Goal: Task Accomplishment & Management: Manage account settings

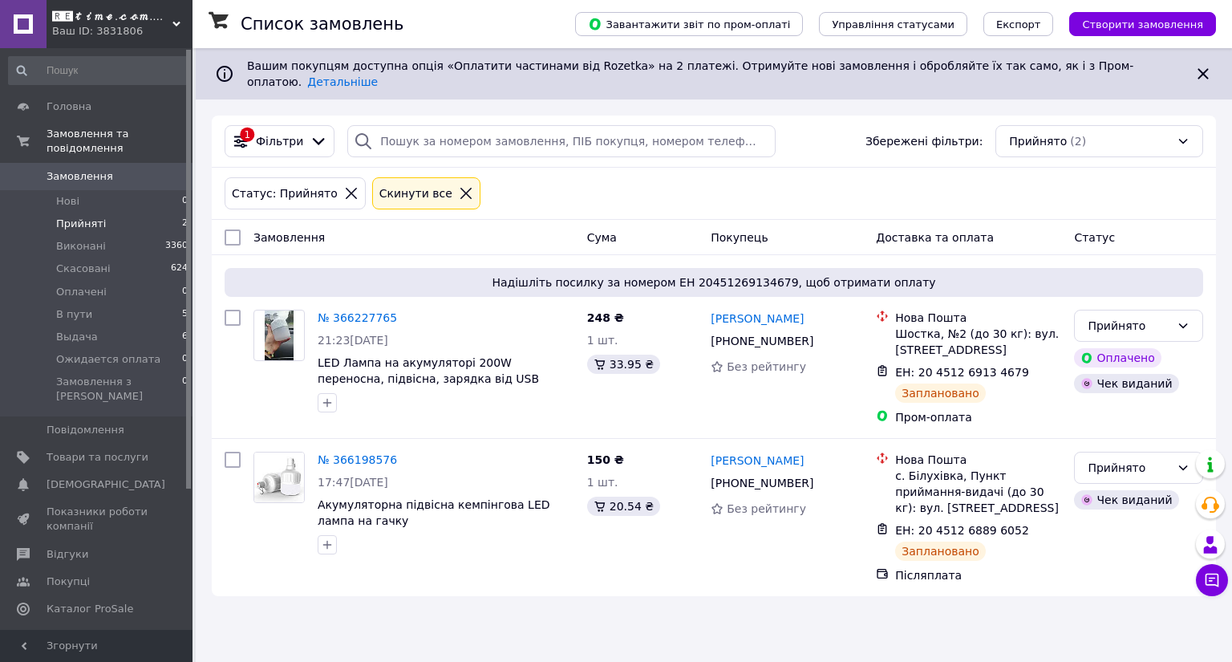
click at [63, 217] on span "Прийняті" at bounding box center [81, 224] width 50 height 14
click at [236, 310] on input "checkbox" at bounding box center [233, 318] width 16 height 16
checkbox input "true"
click at [225, 445] on div at bounding box center [232, 517] width 29 height 144
click at [331, 229] on span "Дії для 1 замовлення" at bounding box center [303, 237] width 116 height 16
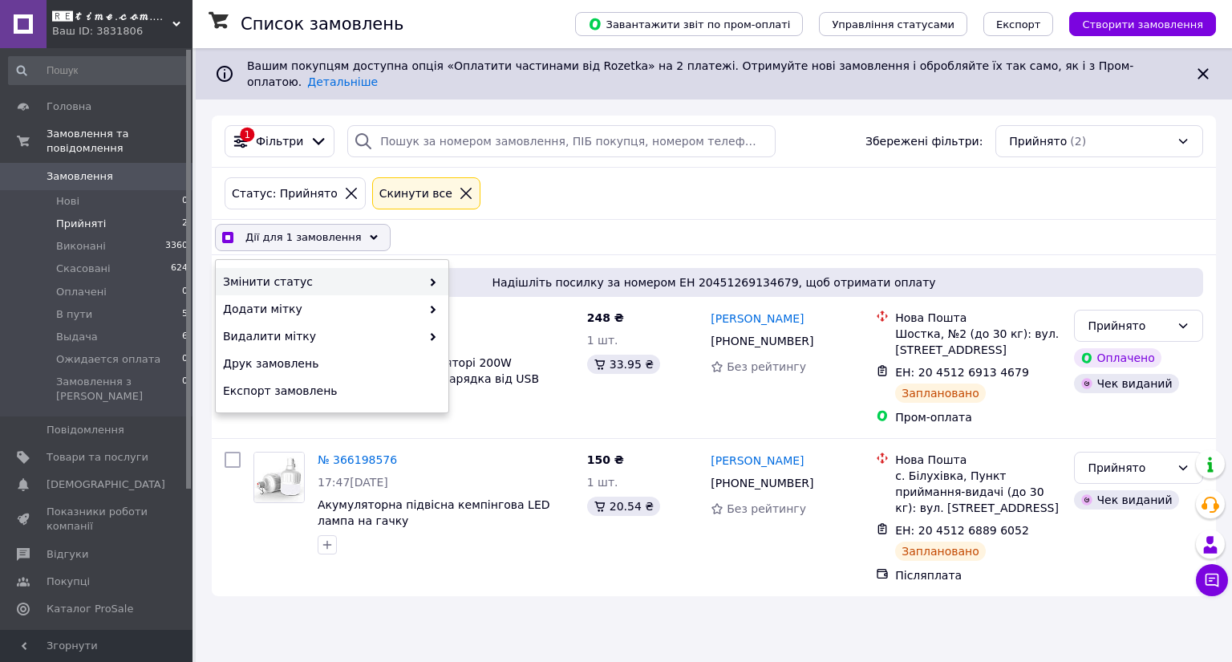
click at [321, 274] on span "Змінити статус" at bounding box center [322, 282] width 198 height 16
checkbox input "true"
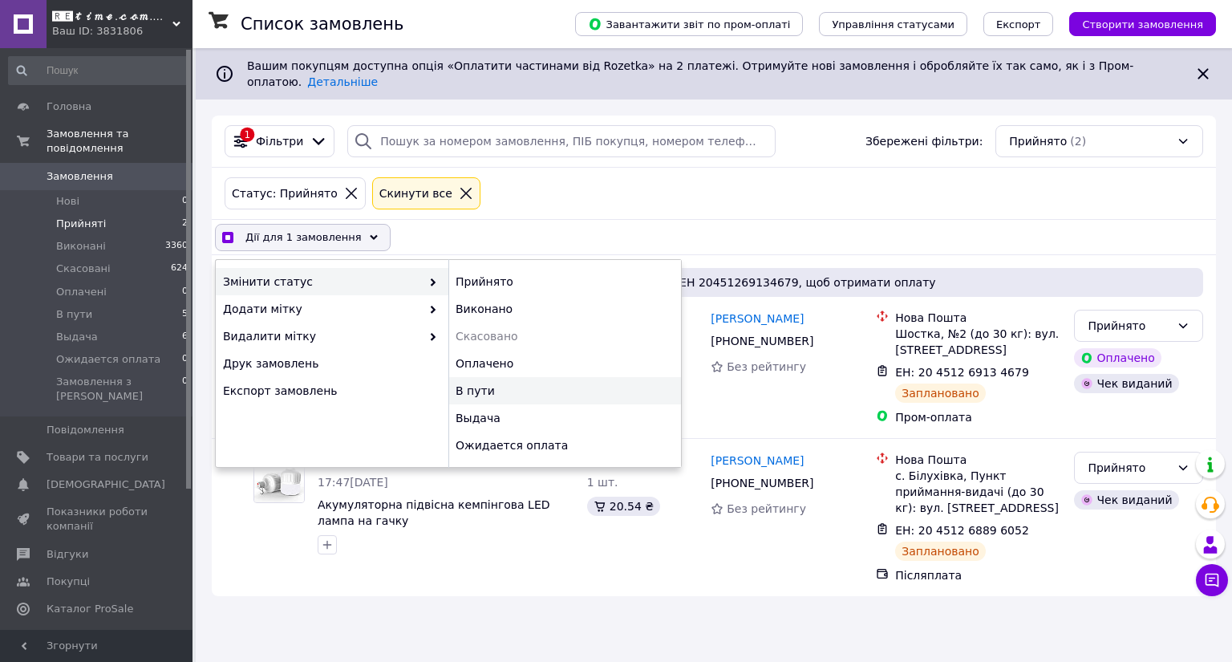
click at [501, 378] on div "В пути" at bounding box center [564, 390] width 233 height 27
checkbox input "false"
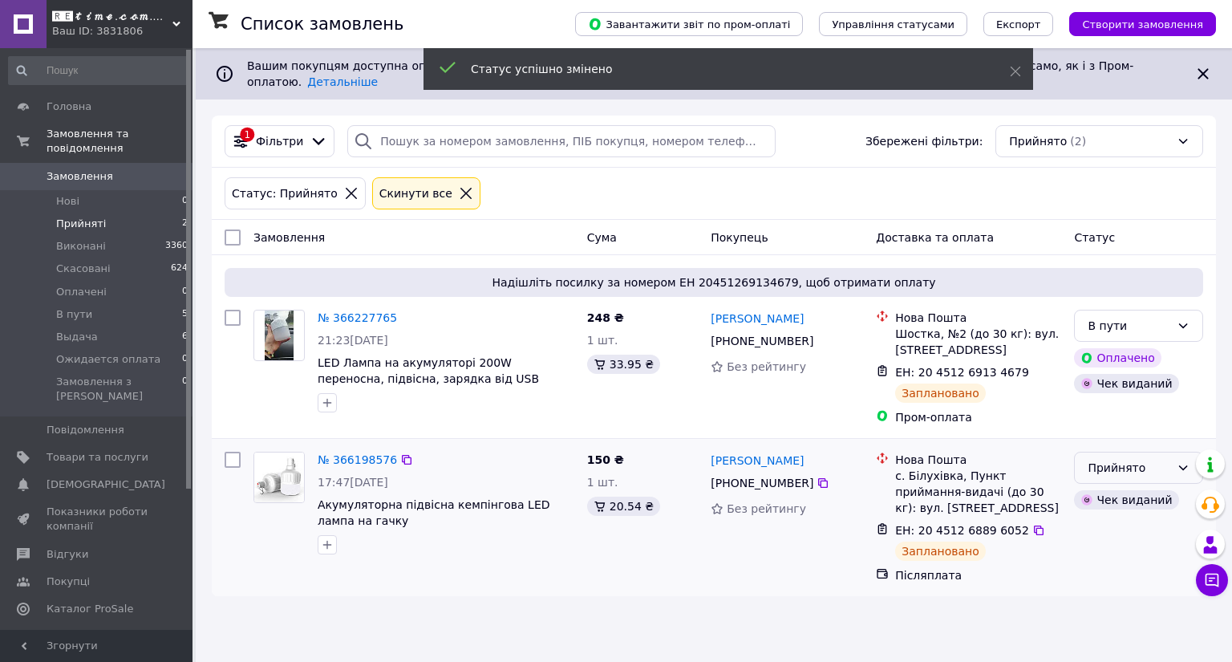
click at [1124, 452] on div "Прийнято" at bounding box center [1138, 468] width 129 height 32
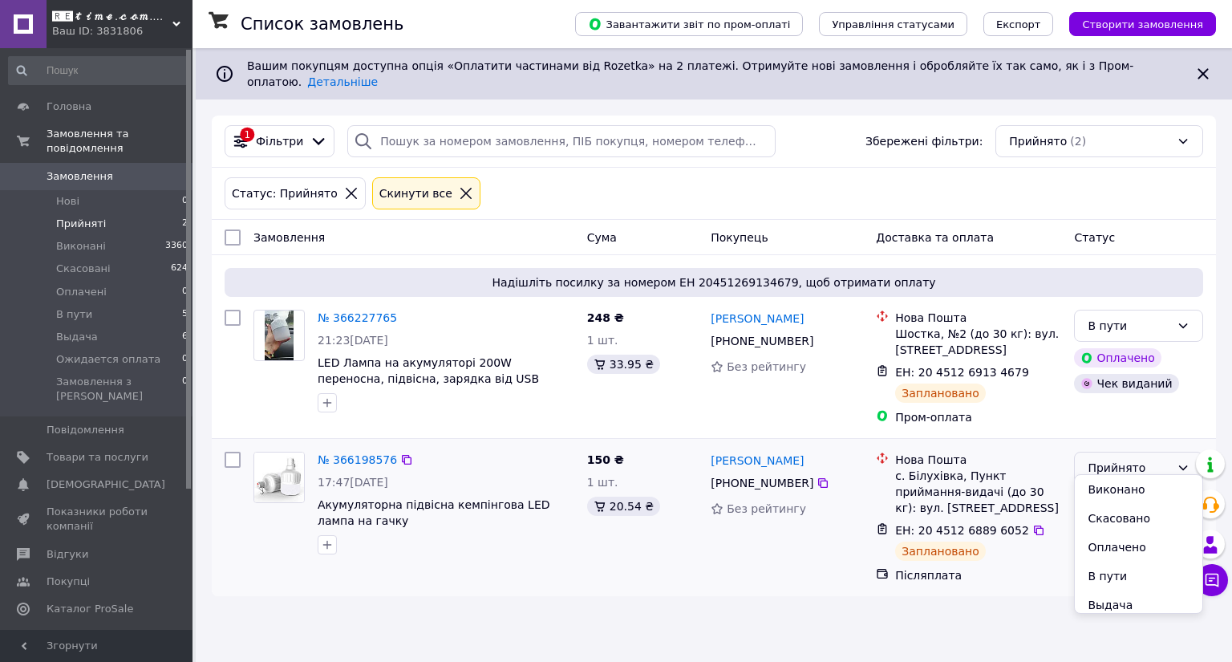
drag, startPoint x: 1108, startPoint y: 572, endPoint x: 860, endPoint y: 478, distance: 265.0
click at [1107, 572] on li "В пути" at bounding box center [1139, 576] width 128 height 29
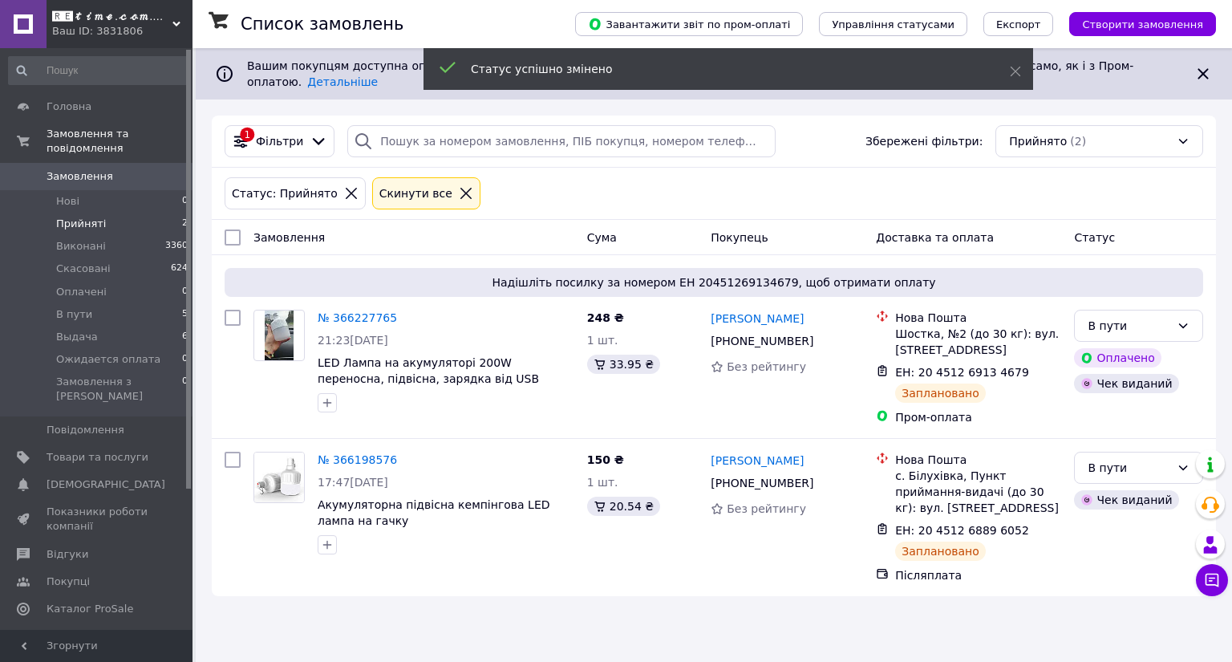
click at [98, 303] on li "В пути 5" at bounding box center [98, 314] width 197 height 22
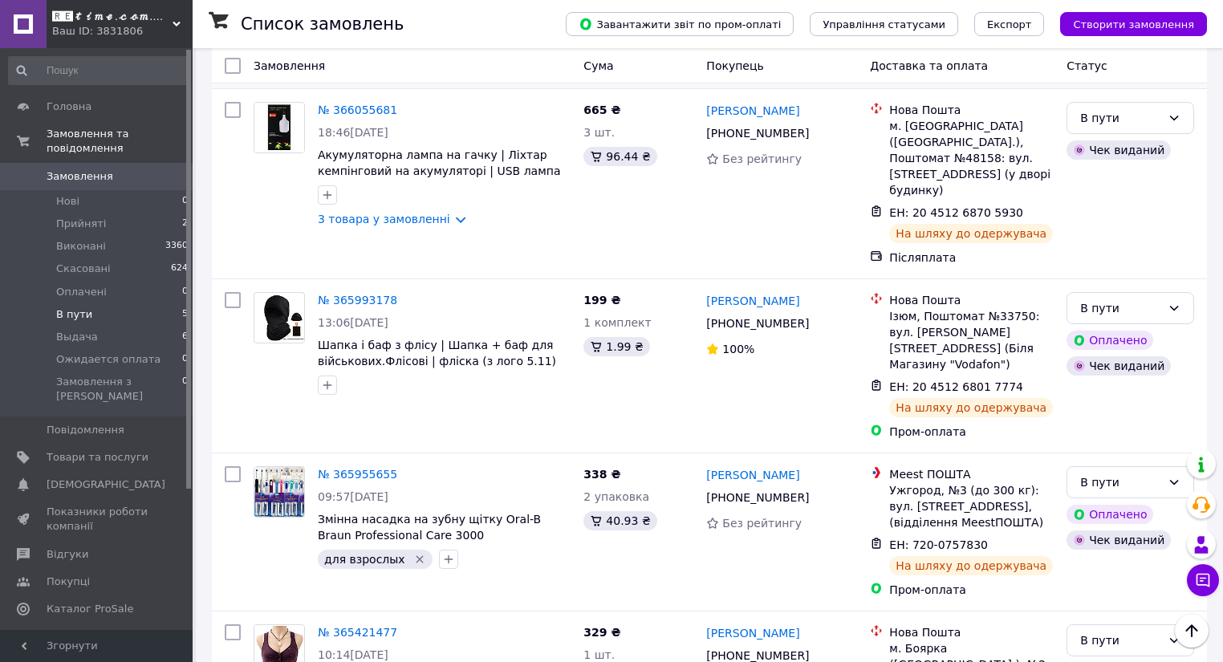
scroll to position [398, 0]
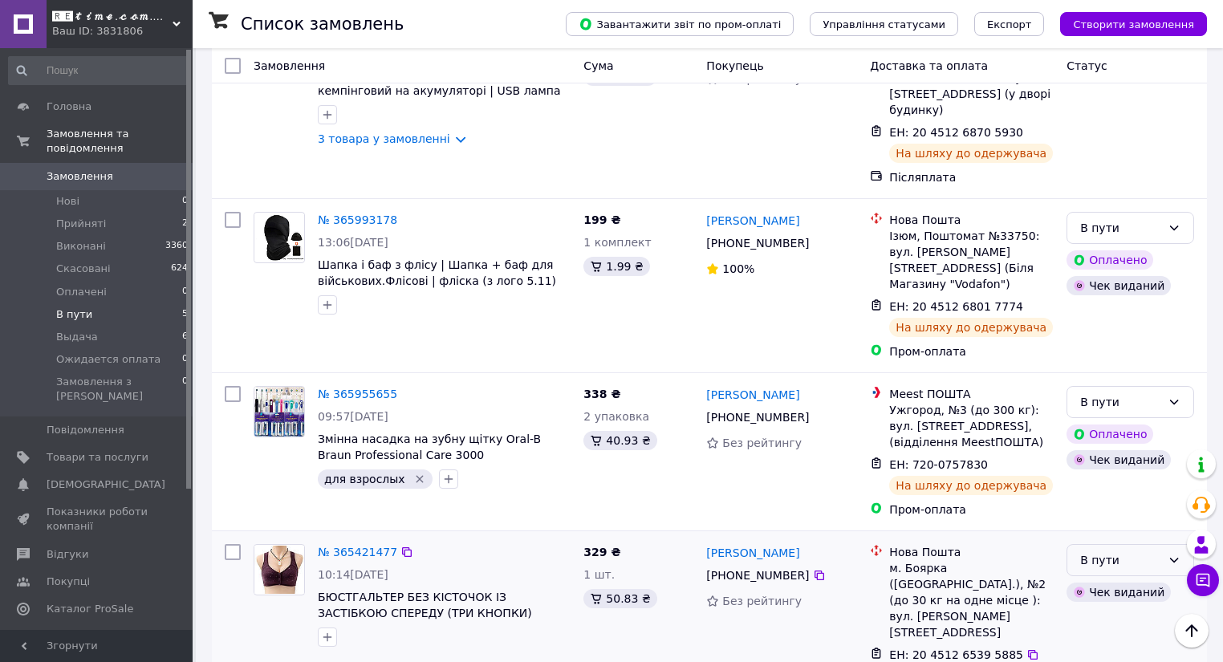
click at [1129, 551] on div "В пути" at bounding box center [1120, 560] width 81 height 18
click at [1136, 433] on li "Скасовано" at bounding box center [1130, 430] width 126 height 29
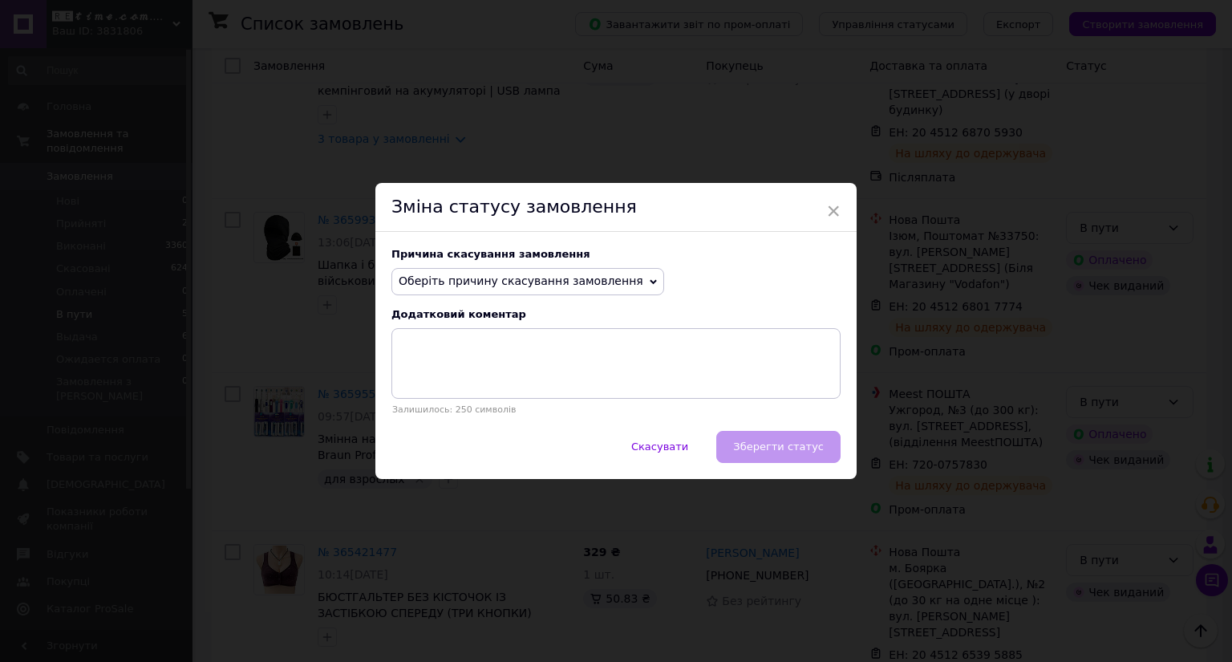
click at [600, 274] on span "Оберіть причину скасування замовлення" at bounding box center [521, 280] width 245 height 13
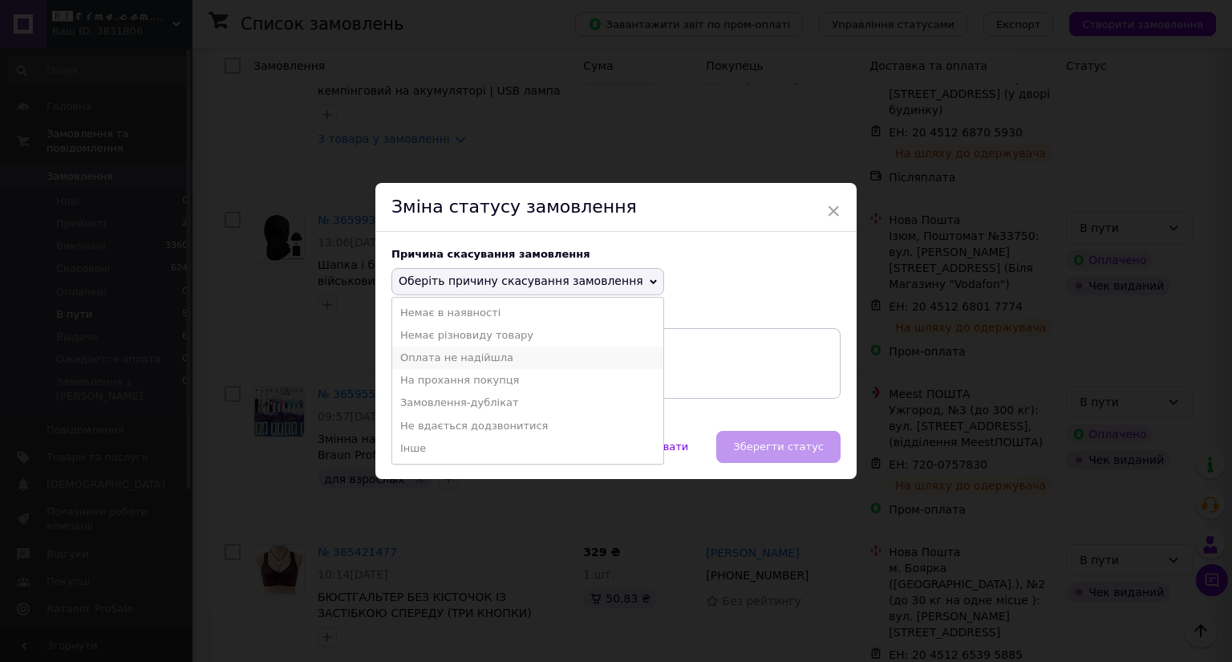
click at [529, 358] on li "Оплата не надійшла" at bounding box center [527, 358] width 271 height 22
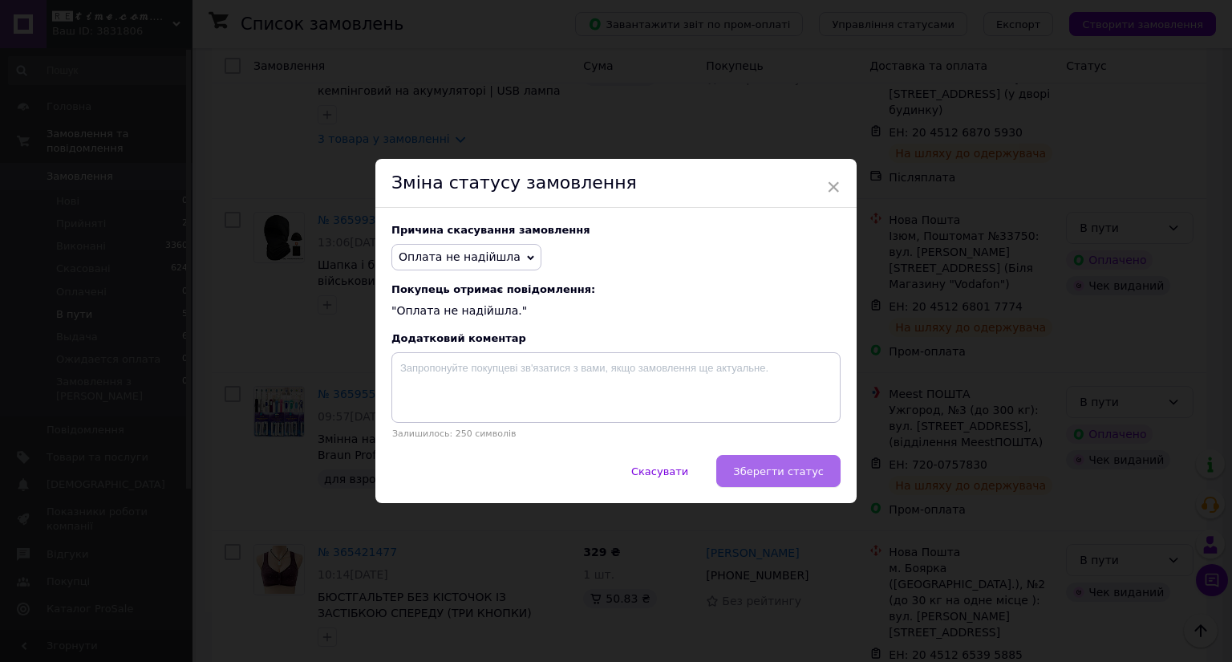
click at [764, 468] on span "Зберегти статус" at bounding box center [778, 471] width 91 height 12
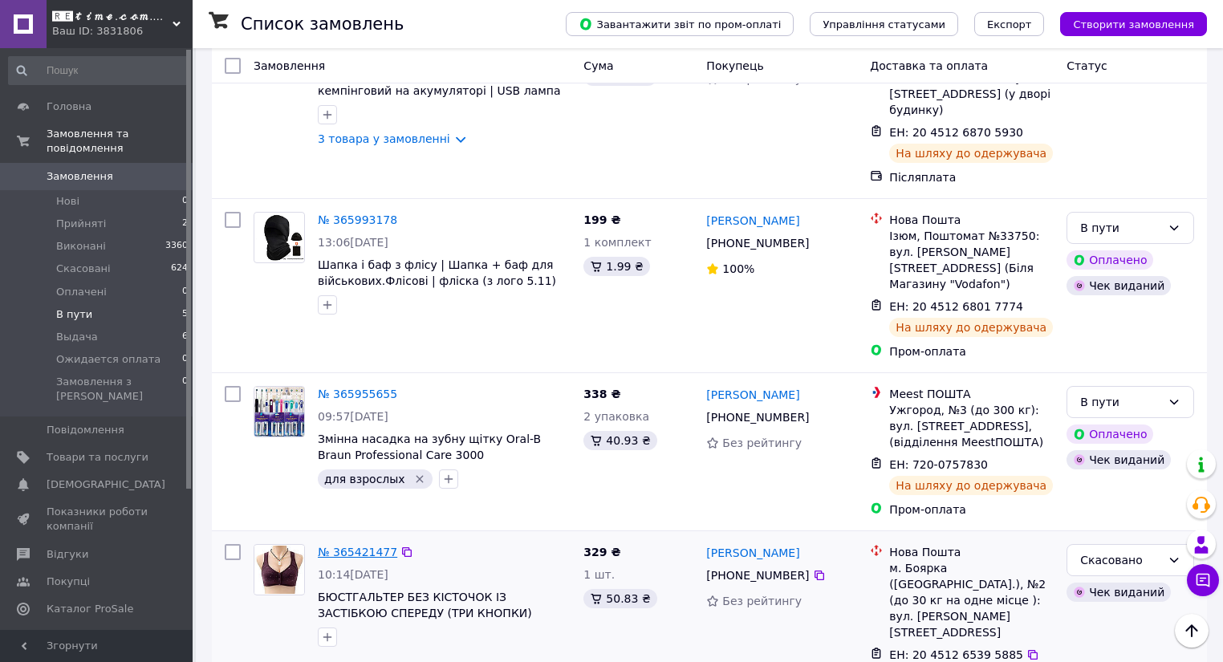
click at [349, 545] on link "№ 365421477" at bounding box center [357, 551] width 79 height 13
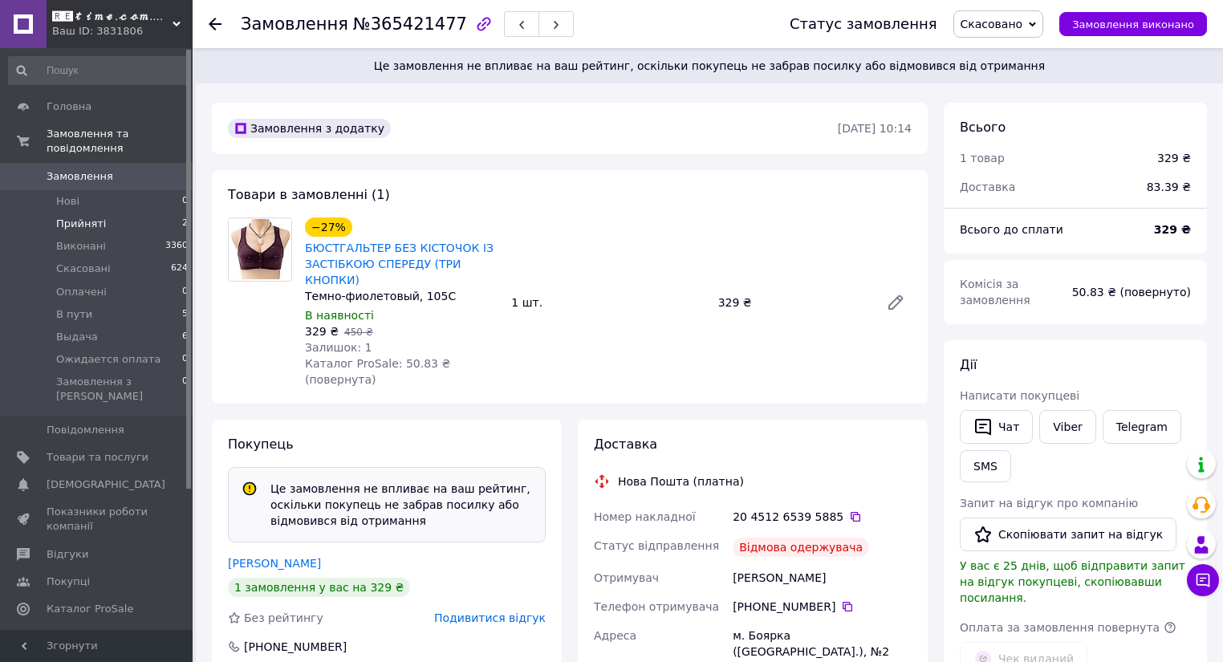
click at [80, 217] on span "Прийняті" at bounding box center [81, 224] width 50 height 14
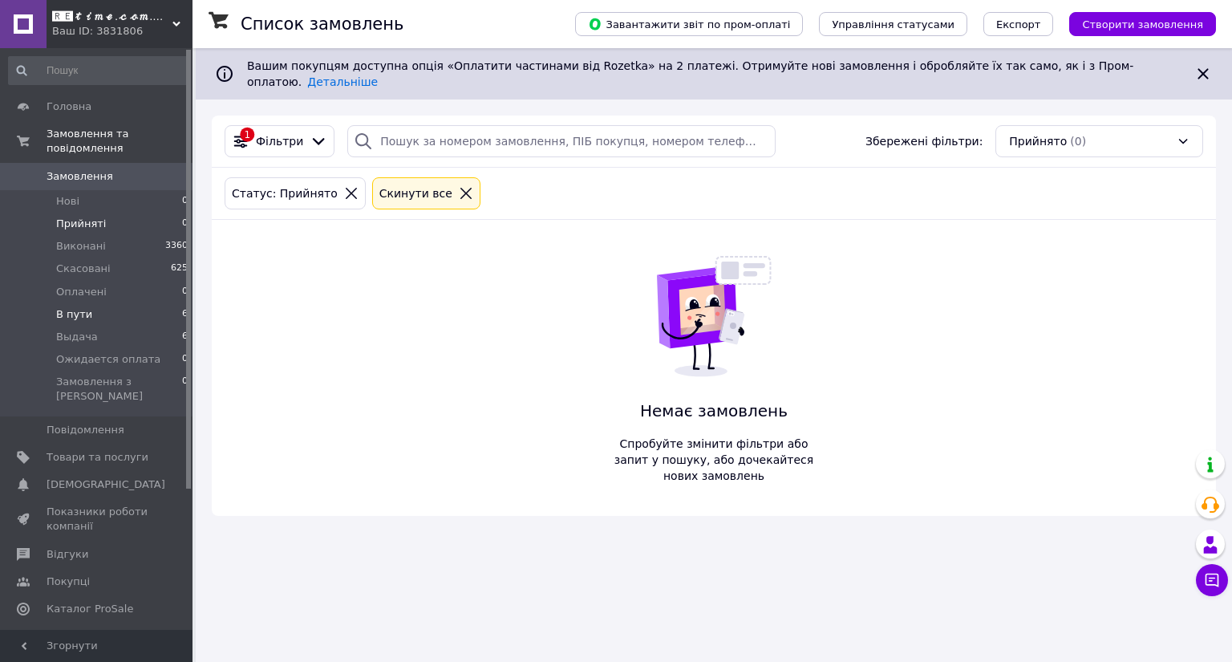
click at [113, 303] on li "В пути 6" at bounding box center [98, 314] width 197 height 22
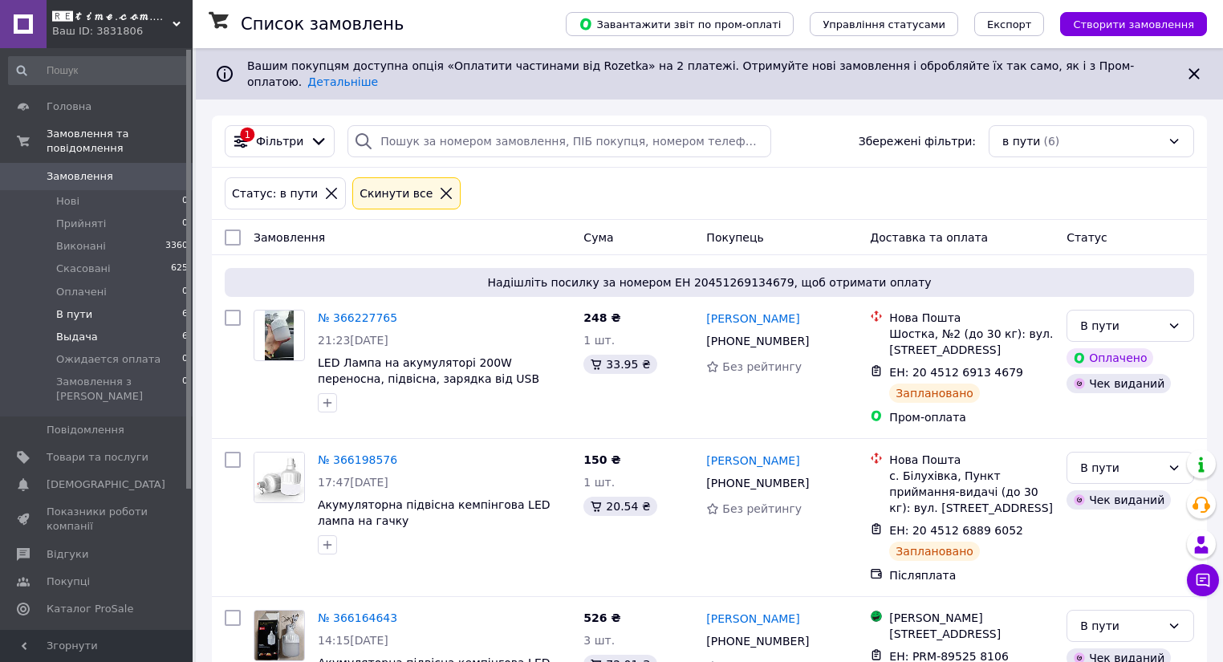
click at [91, 326] on li "Выдача 6" at bounding box center [98, 337] width 197 height 22
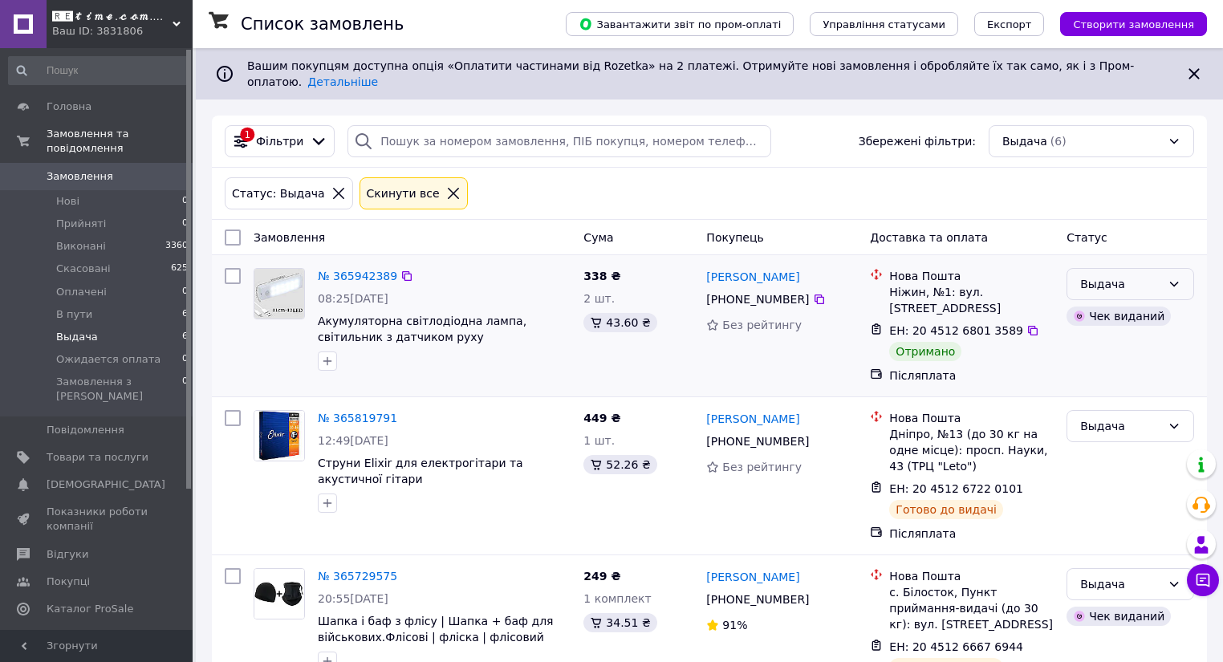
click at [1158, 275] on div "Выдача" at bounding box center [1120, 284] width 81 height 18
click at [1139, 335] on li "Виконано" at bounding box center [1130, 334] width 126 height 29
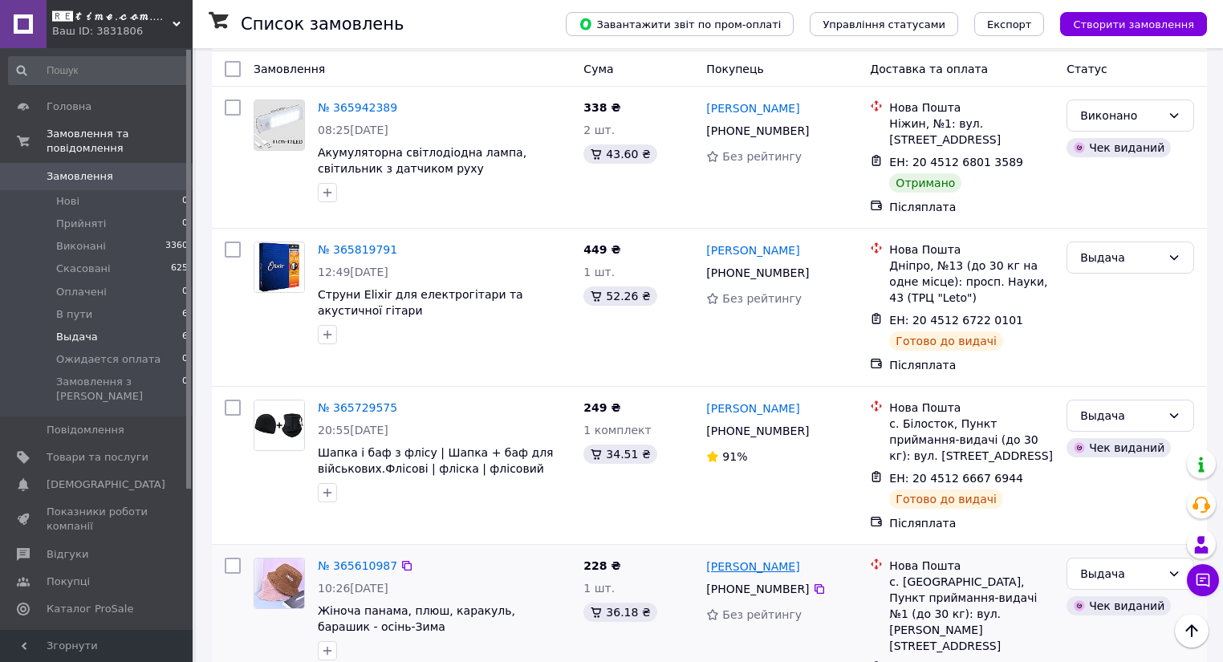
scroll to position [132, 0]
